Goal: Transaction & Acquisition: Purchase product/service

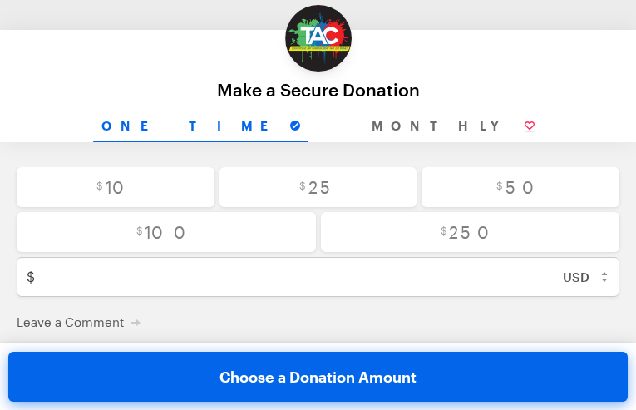
type input "[EMAIL_ADDRESS][DOMAIN_NAME]"
type input "XMYirAbQMWpB"
type input "psBpdPBPwKYaex"
type input "ZGcyCGQBqniEWxsu"
type input "LBpYkgOO"
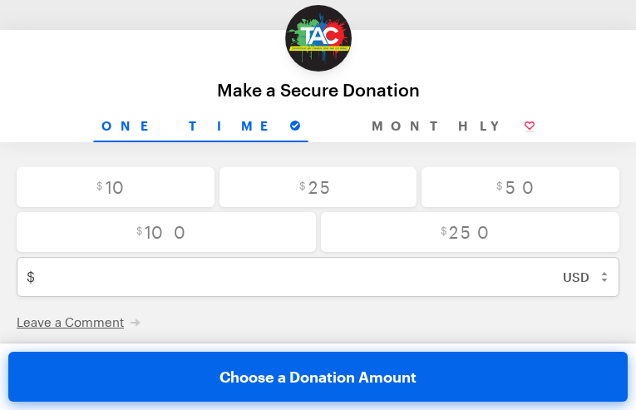
type input "YyzFpVEC"
type input "TrXBXseQDtU"
select select "BI"
radio input "true"
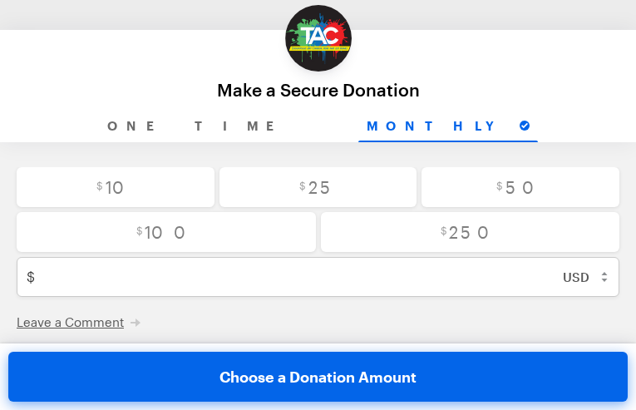
radio input "true"
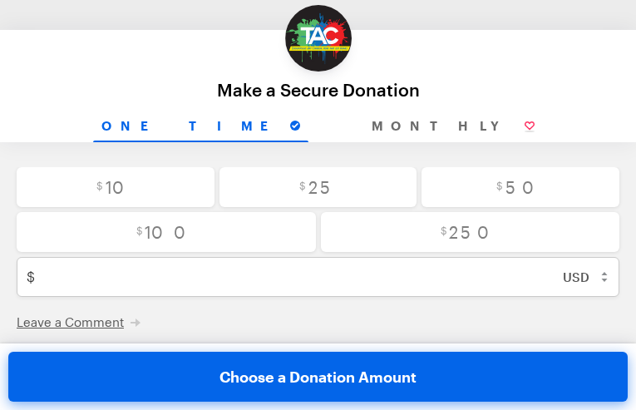
radio input "true"
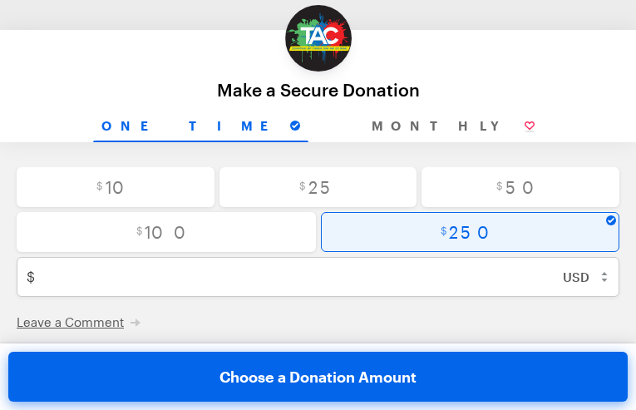
radio input "true"
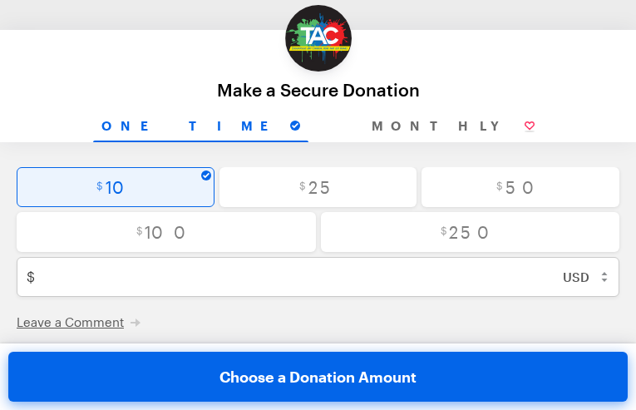
radio input "true"
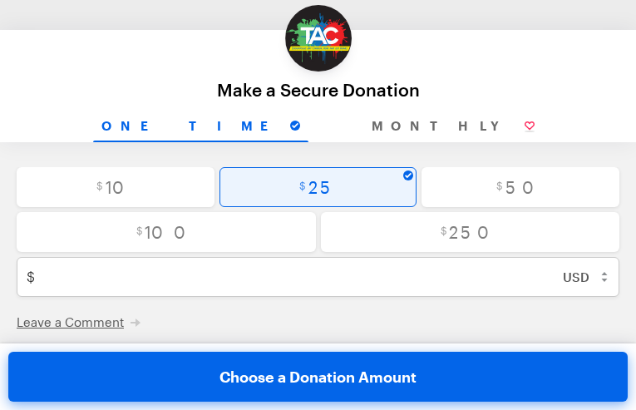
radio input "true"
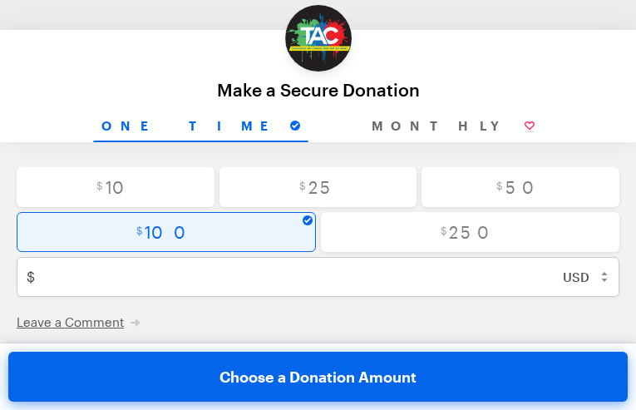
radio input "true"
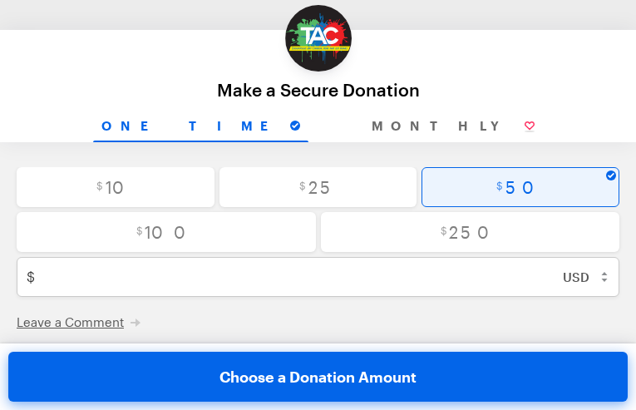
radio input "false"
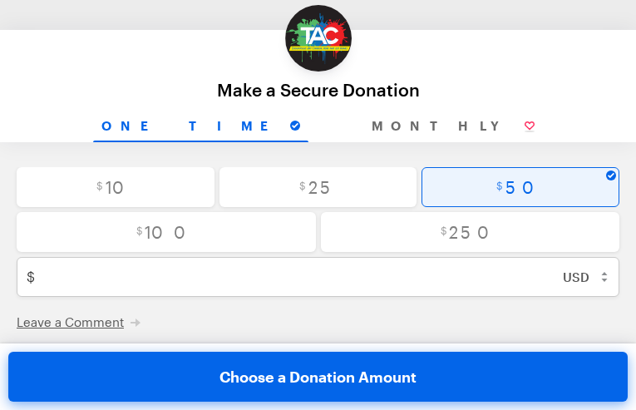
type input "50"
checkbox input "true"
radio input "true"
checkbox input "true"
radio input "true"
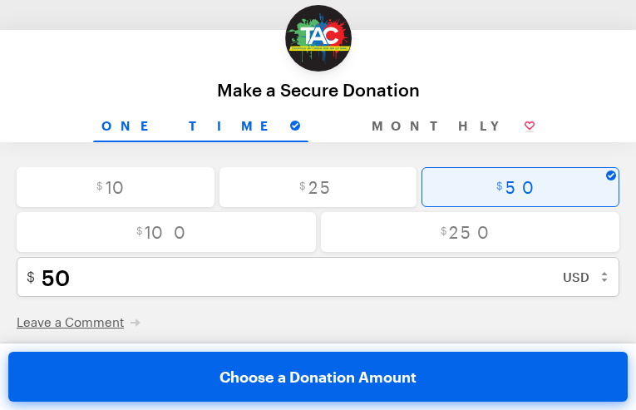
checkbox input "true"
radio input "true"
checkbox input "false"
